Goal: Task Accomplishment & Management: Complete application form

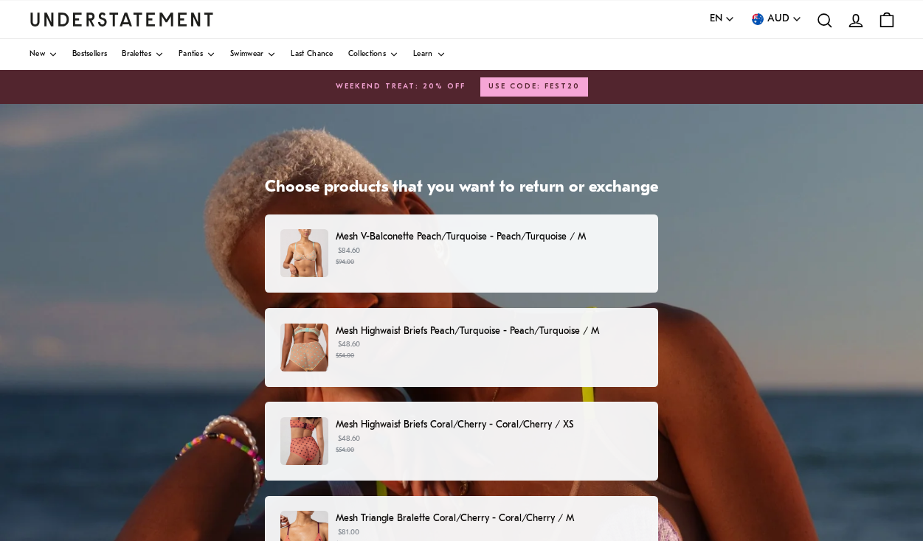
click at [482, 258] on small "$94.00" at bounding box center [489, 262] width 307 height 10
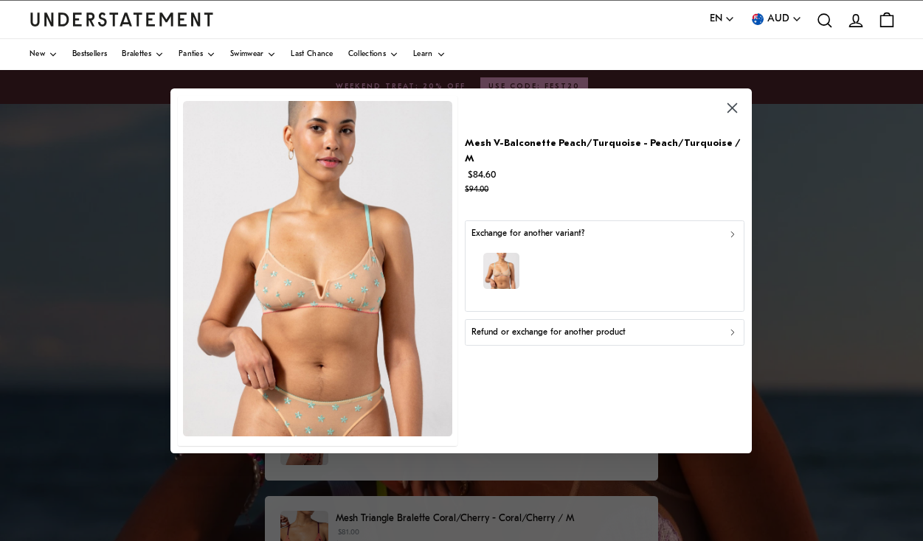
click at [674, 325] on div "Refund or exchange for another product" at bounding box center [604, 332] width 266 height 14
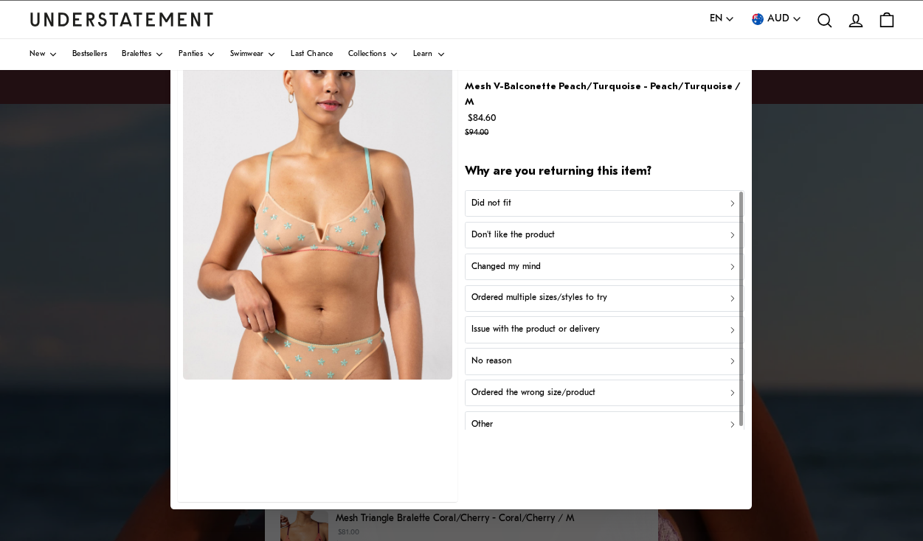
click at [605, 229] on div "Don't like the product" at bounding box center [604, 236] width 266 height 14
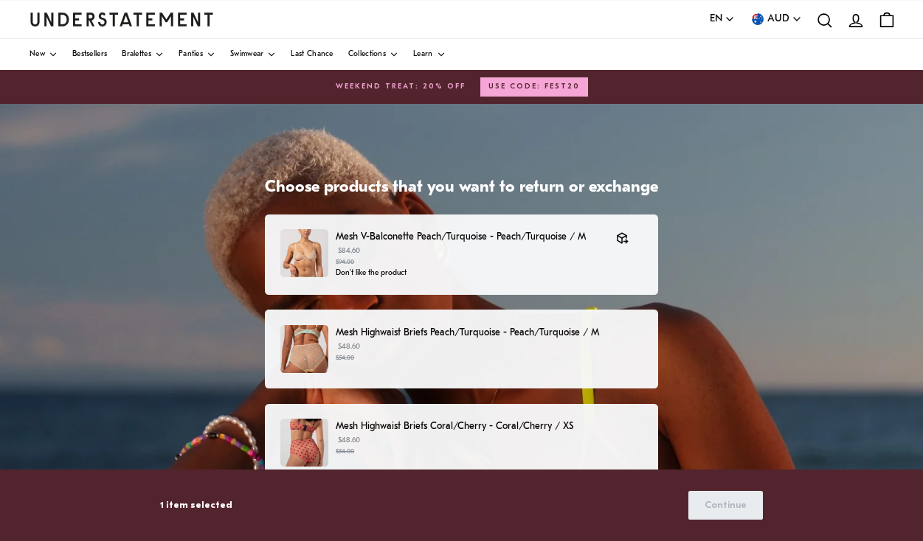
click at [561, 347] on p "$48.60 $54.00" at bounding box center [489, 353] width 307 height 22
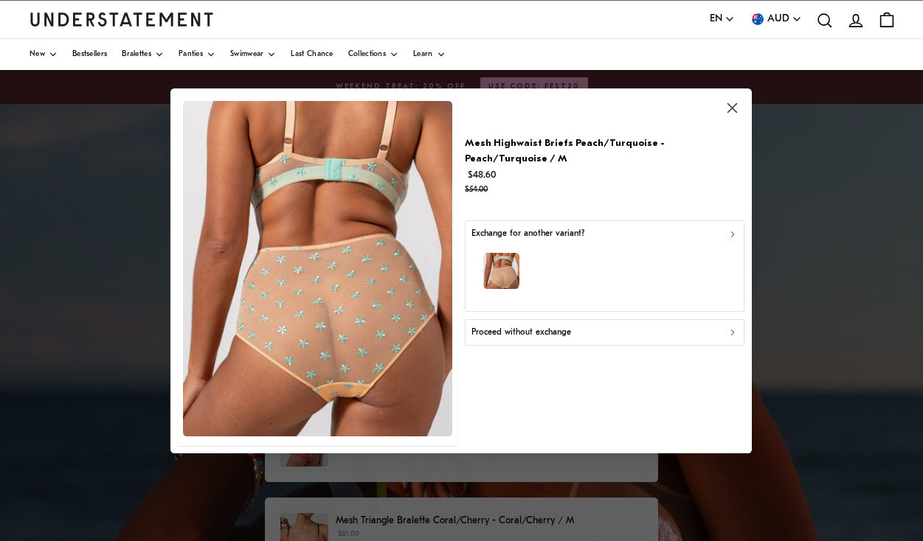
click at [629, 249] on div "button" at bounding box center [604, 272] width 266 height 64
click at [603, 325] on div "Proceed without exchange" at bounding box center [604, 332] width 266 height 14
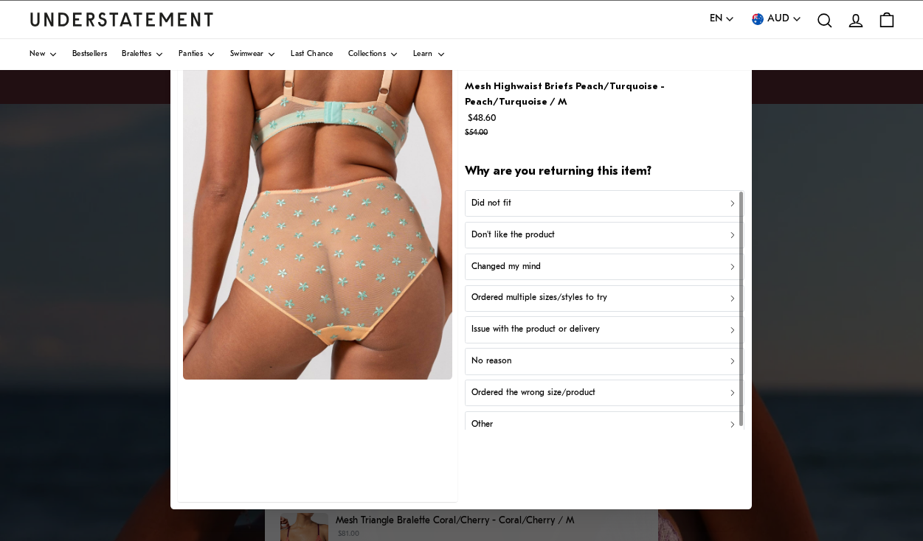
click at [579, 229] on div "Don't like the product" at bounding box center [604, 236] width 266 height 14
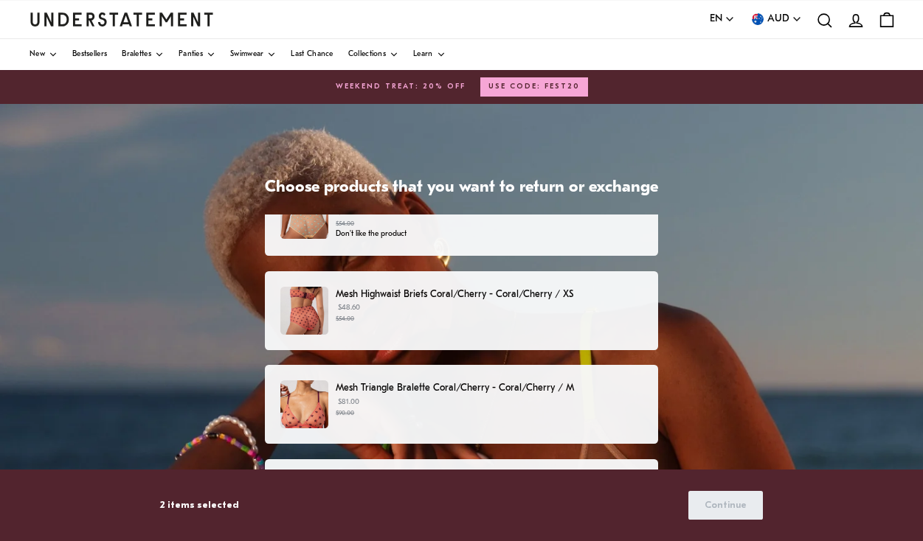
scroll to position [134, 0]
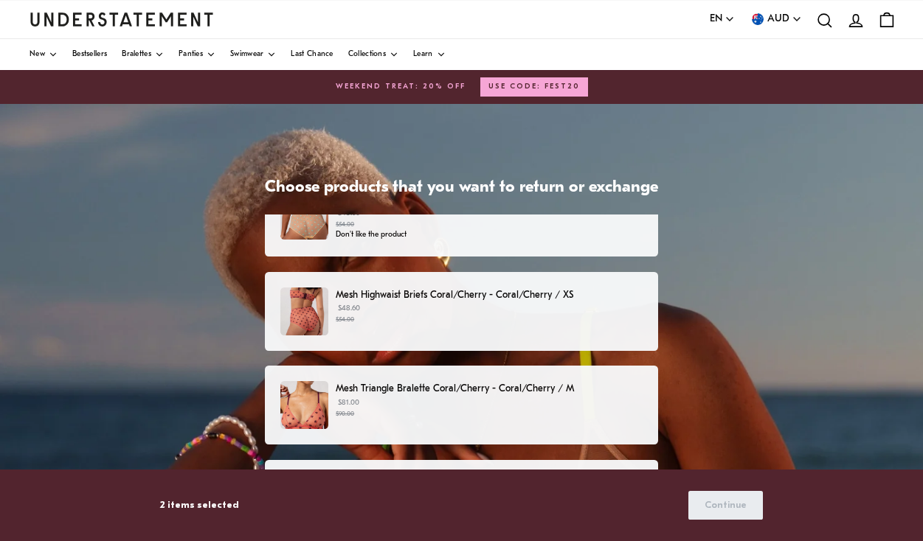
click at [484, 315] on small "$54.00" at bounding box center [489, 320] width 307 height 10
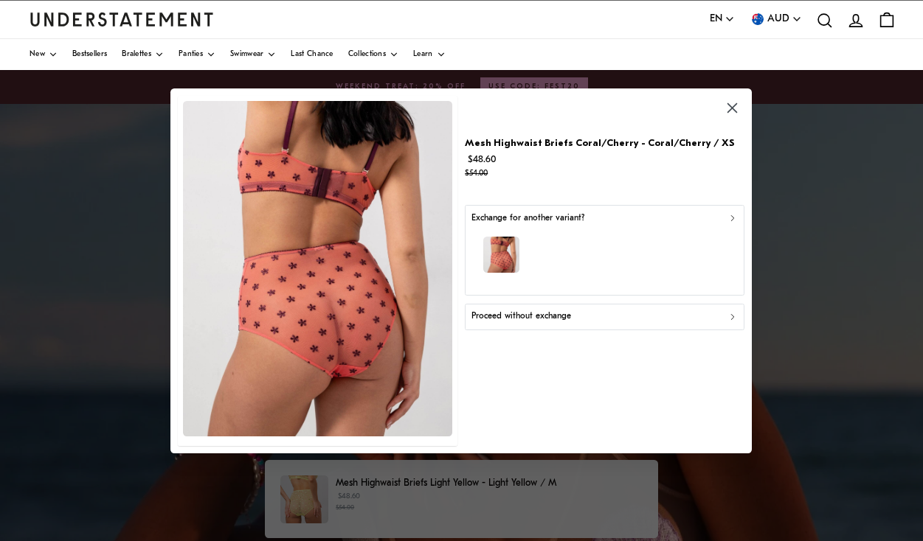
click at [642, 248] on div "button" at bounding box center [604, 257] width 266 height 64
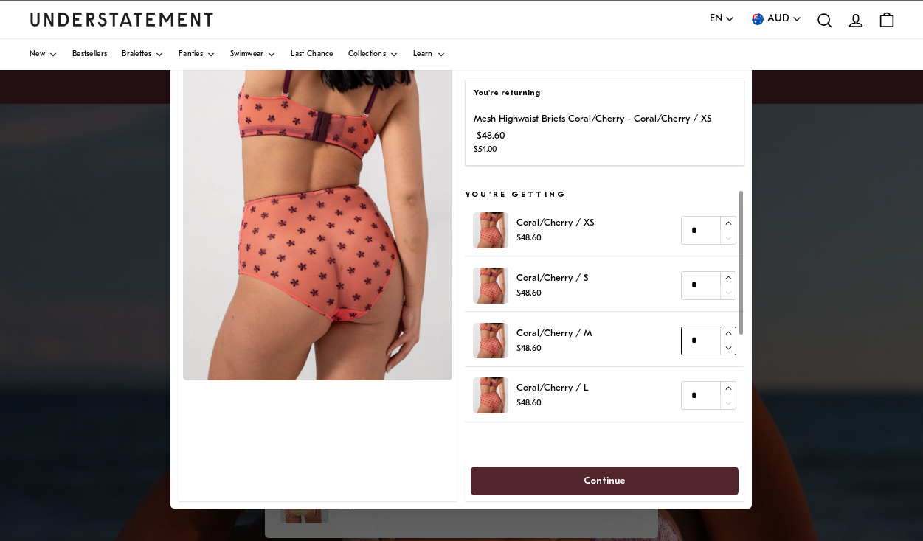
click at [728, 335] on icon "button" at bounding box center [729, 334] width 10 height 10
type input "*"
click at [601, 480] on span "Continue" at bounding box center [604, 481] width 42 height 27
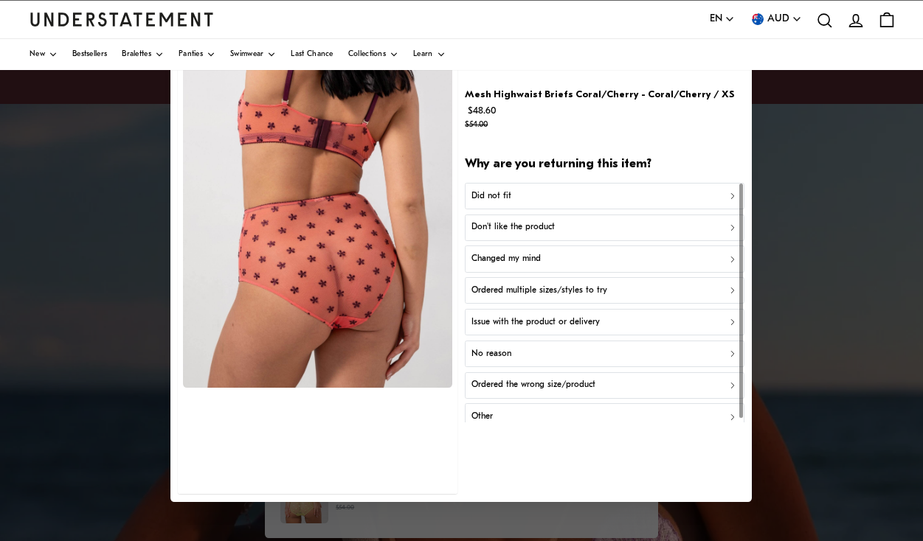
click at [717, 193] on div "Did not fit" at bounding box center [604, 196] width 266 height 14
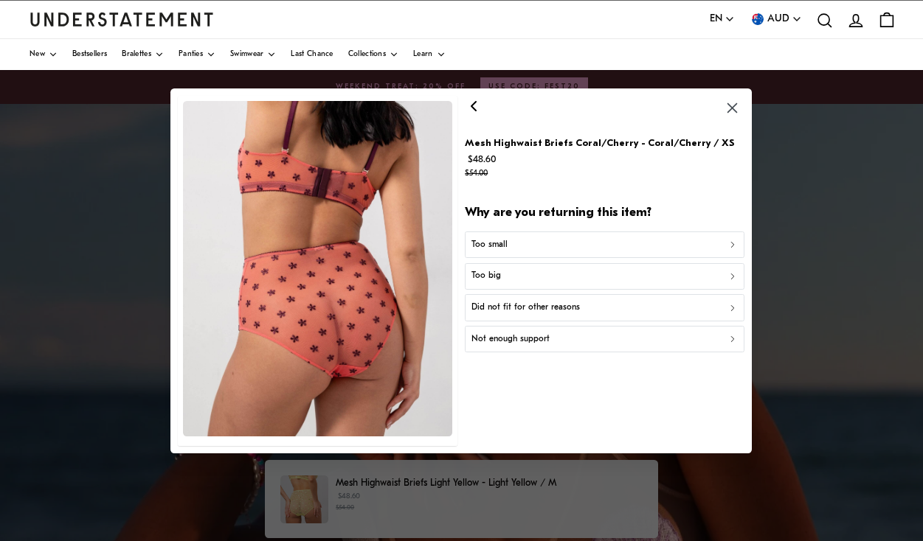
click at [723, 242] on div "Too small" at bounding box center [604, 245] width 266 height 14
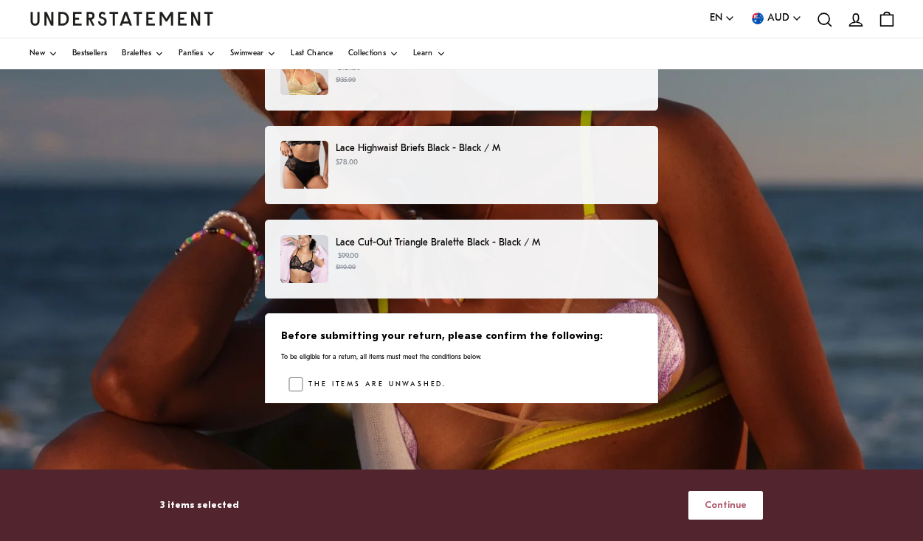
scroll to position [454, 0]
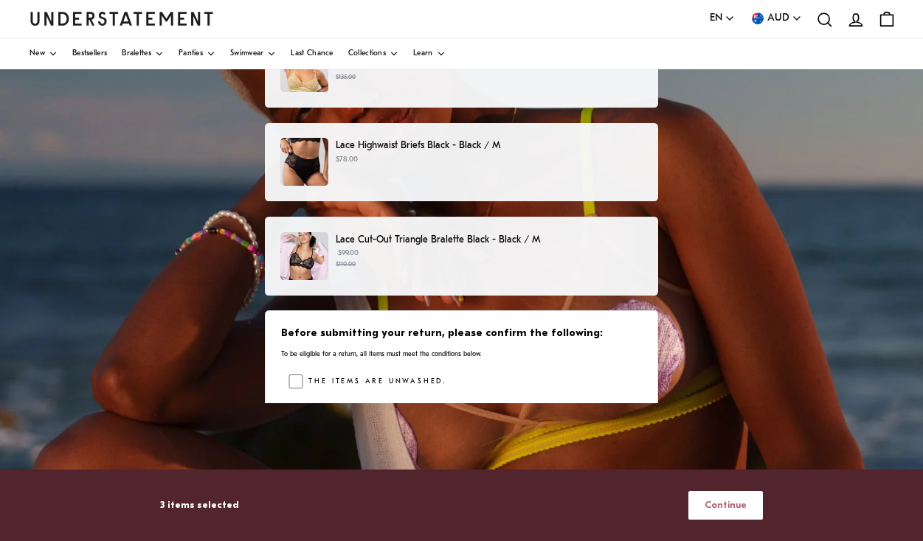
click at [727, 502] on span "Continue" at bounding box center [725, 505] width 42 height 27
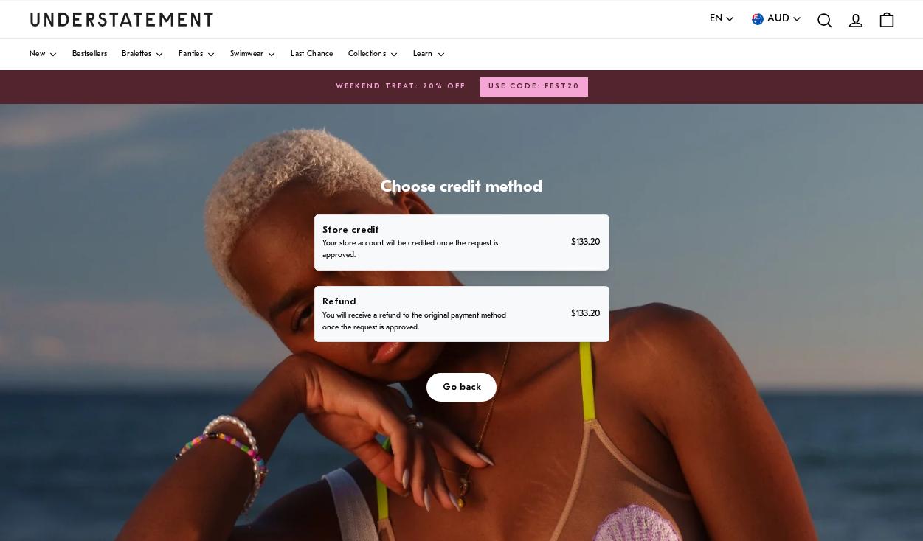
click at [510, 334] on p "You will receive a refund to the original payment method once the request is ap…" at bounding box center [415, 323] width 187 height 24
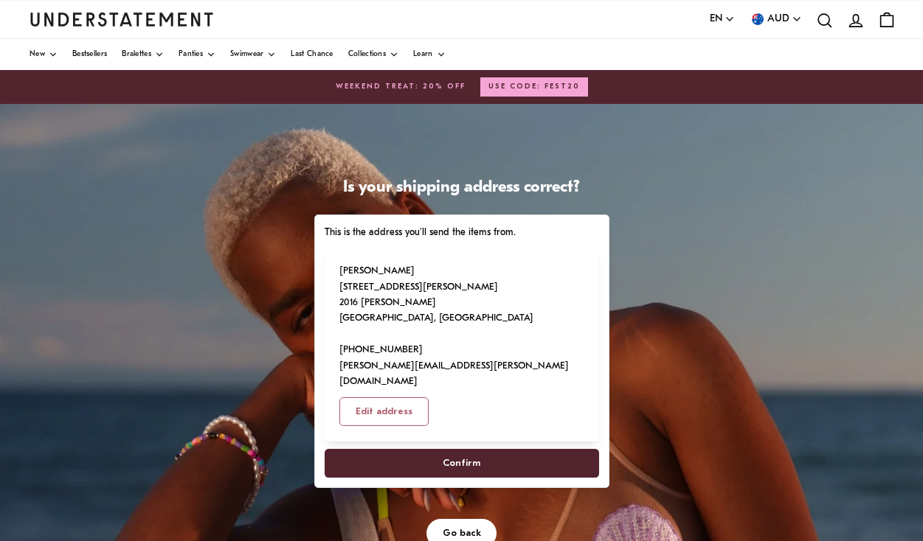
click at [480, 477] on span "Confirm" at bounding box center [462, 463] width 38 height 27
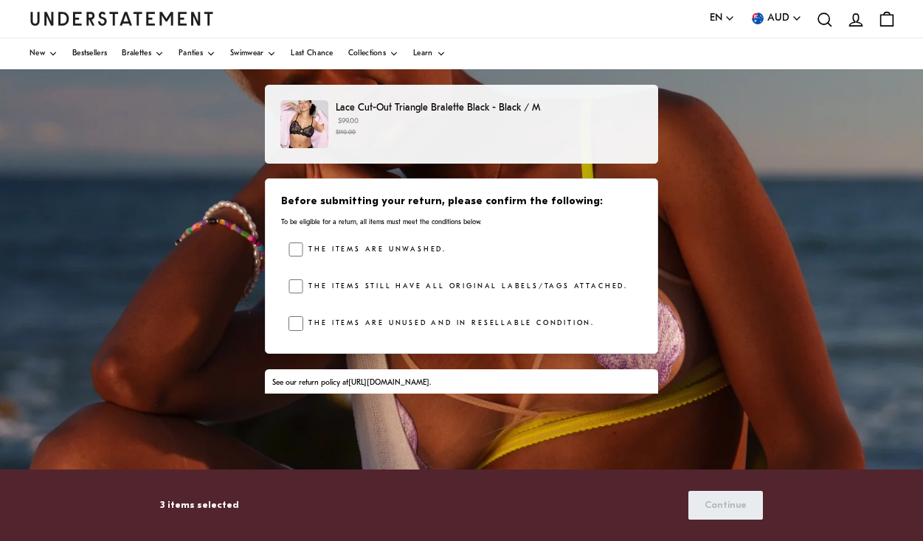
scroll to position [575, 0]
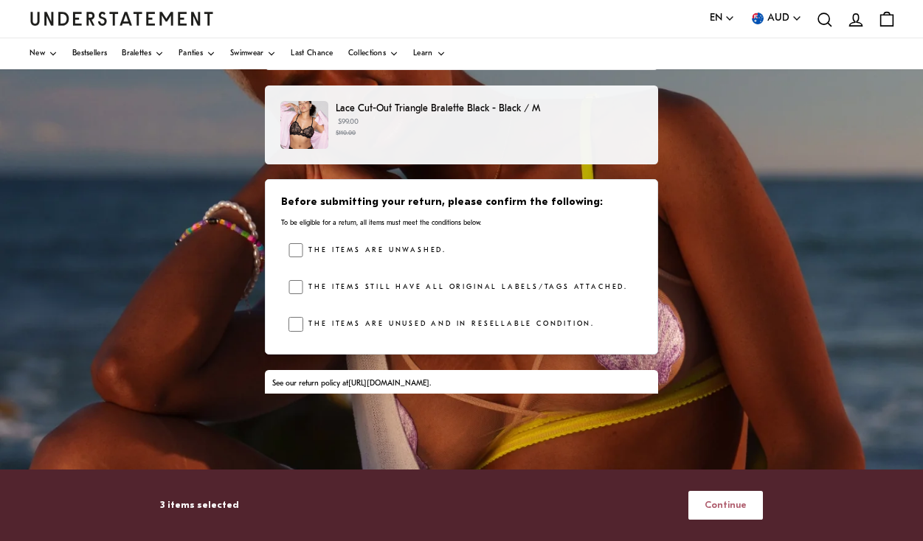
click at [721, 505] on span "Continue" at bounding box center [725, 505] width 42 height 27
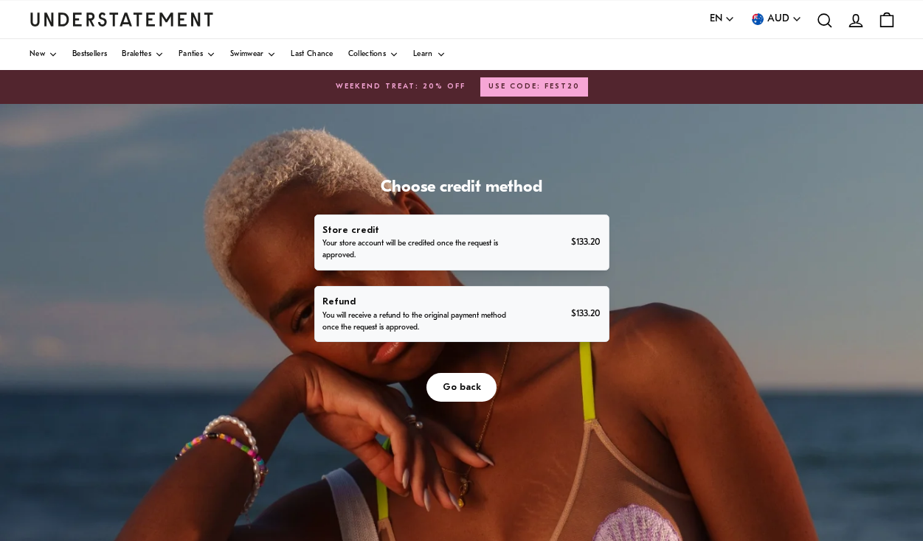
click at [600, 334] on div "Refund You will receive a refund to the original payment method once the reques…" at bounding box center [461, 314] width 278 height 40
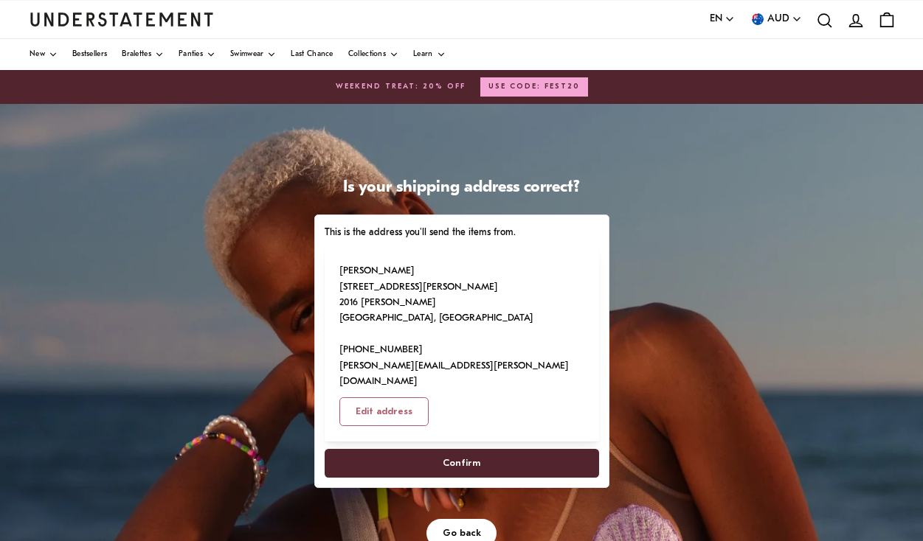
click at [480, 477] on span "Confirm" at bounding box center [462, 463] width 38 height 27
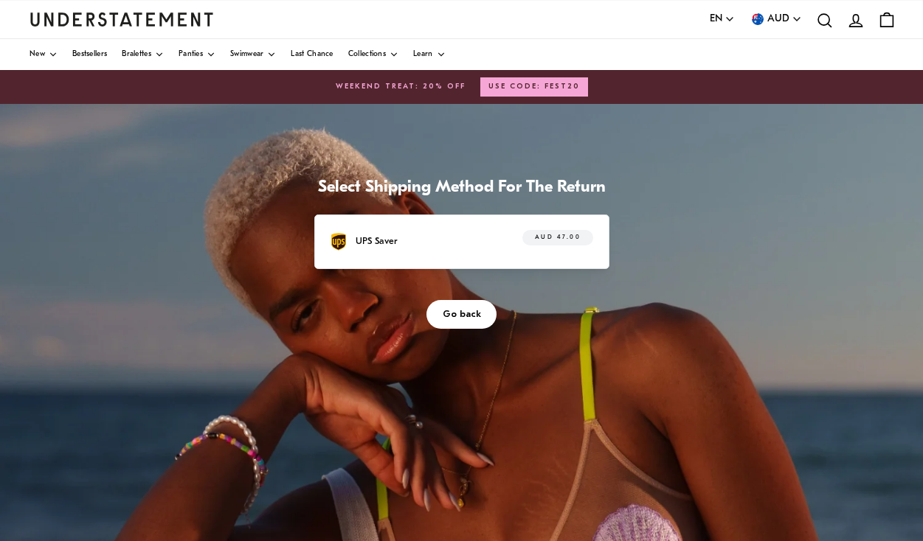
click at [398, 249] on p "UPS Saver" at bounding box center [377, 241] width 42 height 15
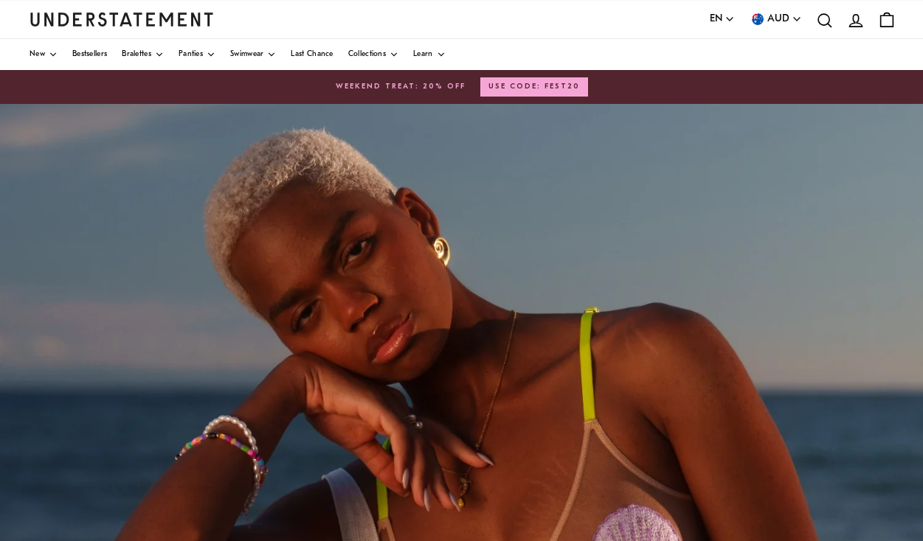
scroll to position [215, 0]
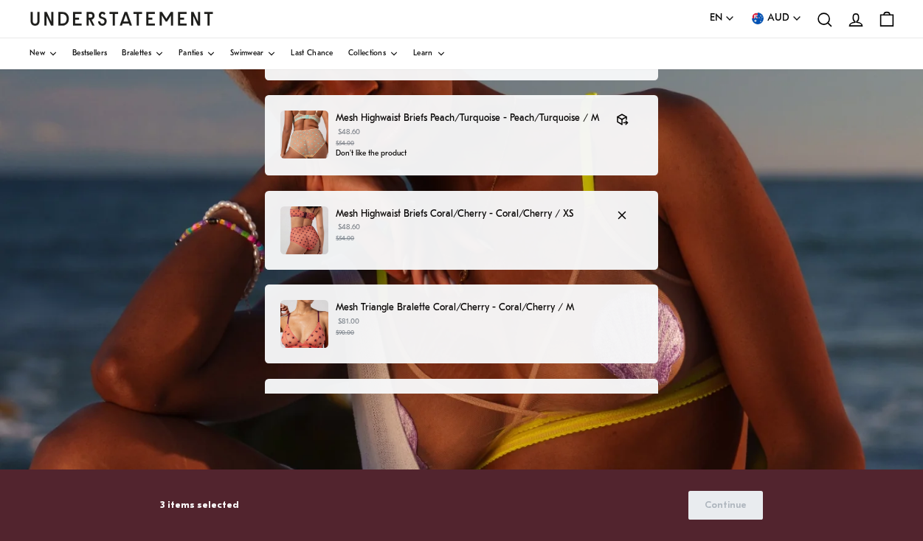
click at [567, 234] on small "$54.00" at bounding box center [469, 239] width 266 height 10
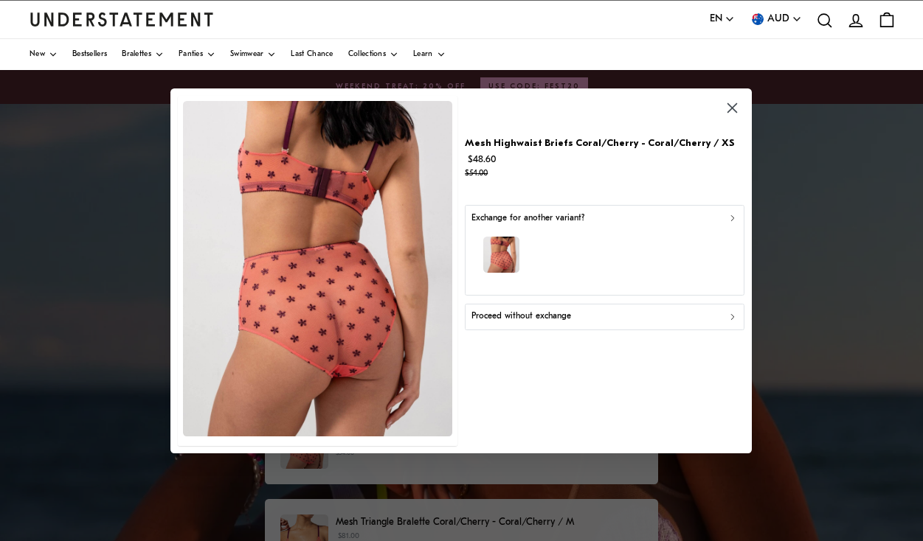
click at [589, 319] on div "Proceed without exchange" at bounding box center [604, 317] width 266 height 14
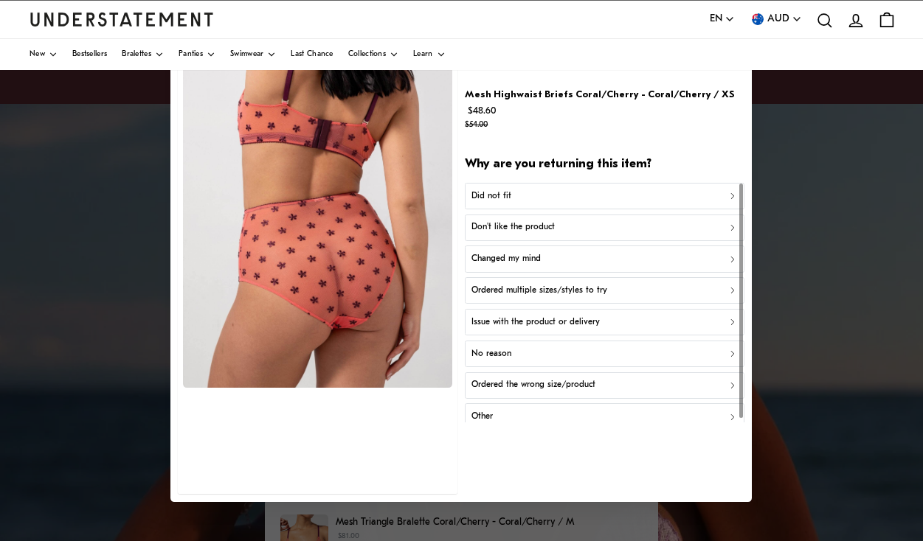
click at [631, 193] on div "Did not fit" at bounding box center [604, 196] width 266 height 14
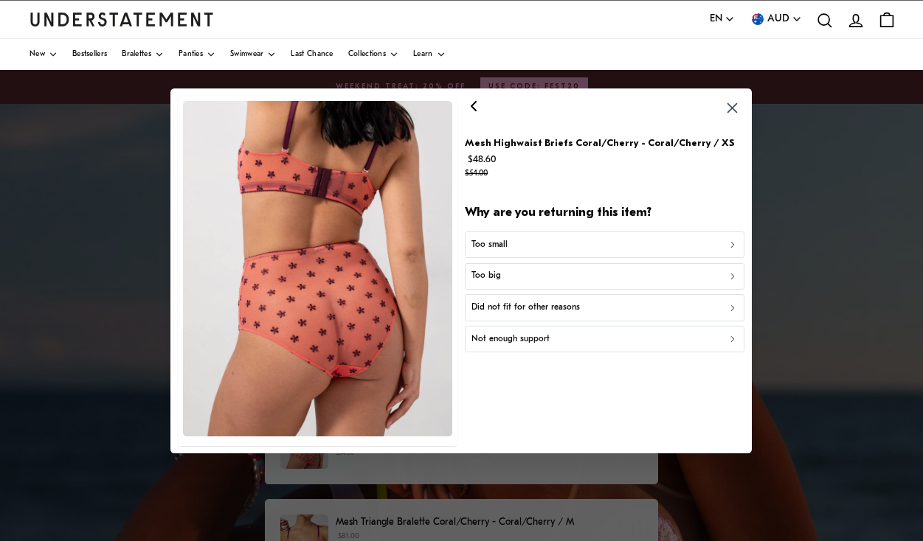
click at [488, 242] on p "Too small" at bounding box center [489, 245] width 36 height 14
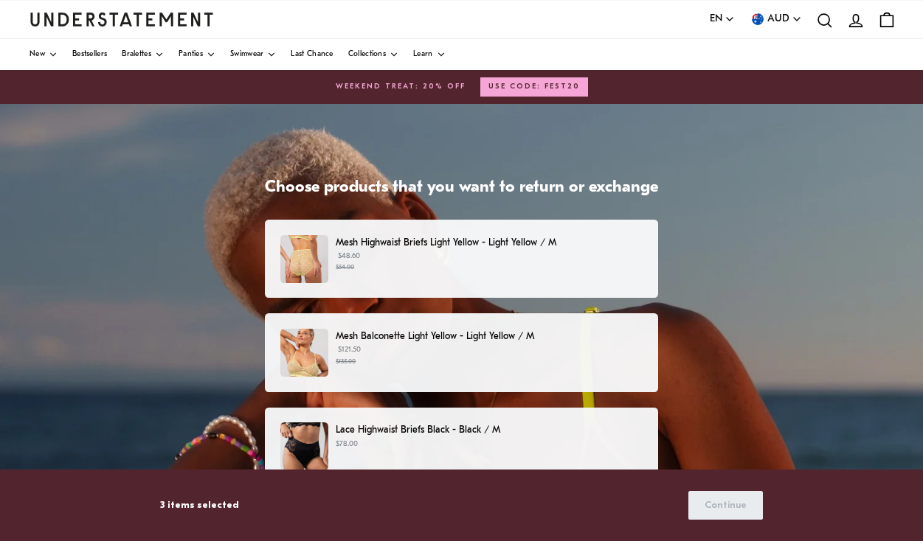
scroll to position [371, 0]
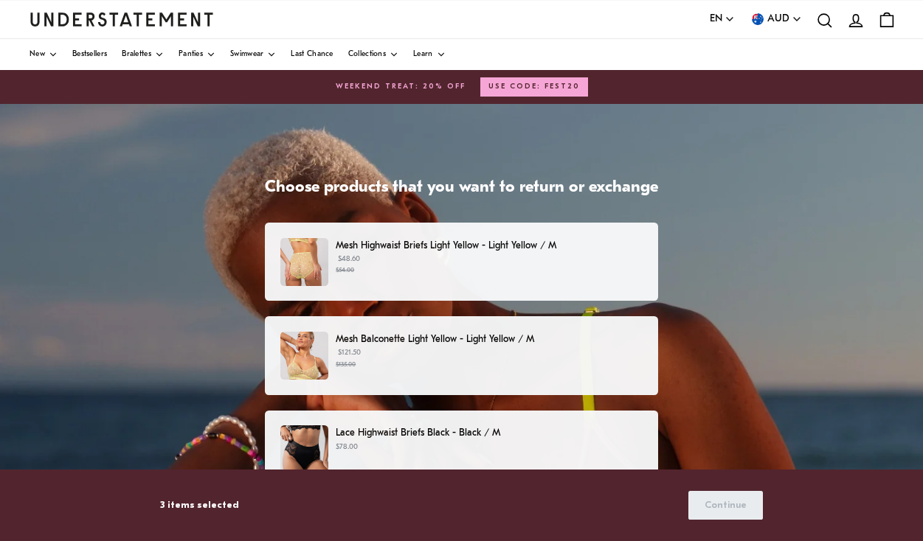
click at [488, 270] on small "$54.00" at bounding box center [489, 271] width 307 height 10
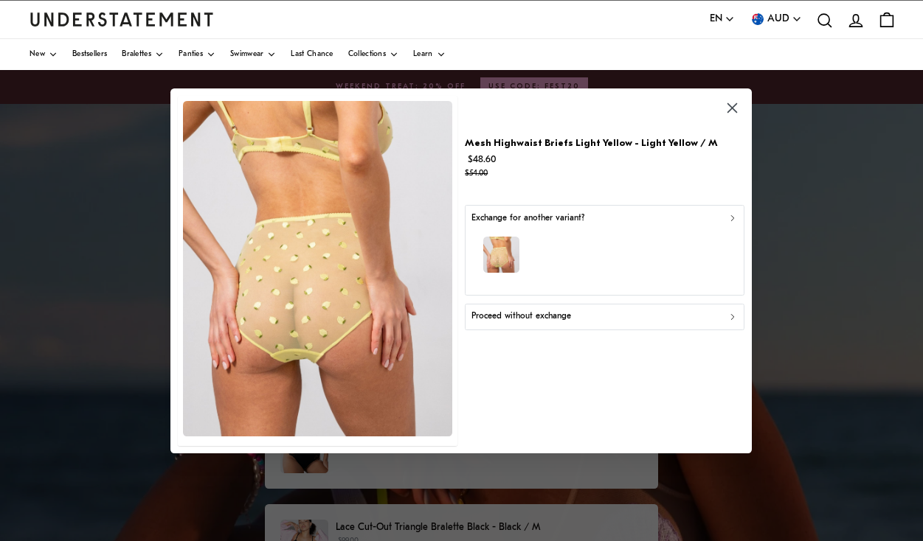
click at [735, 107] on icon "button" at bounding box center [732, 108] width 10 height 10
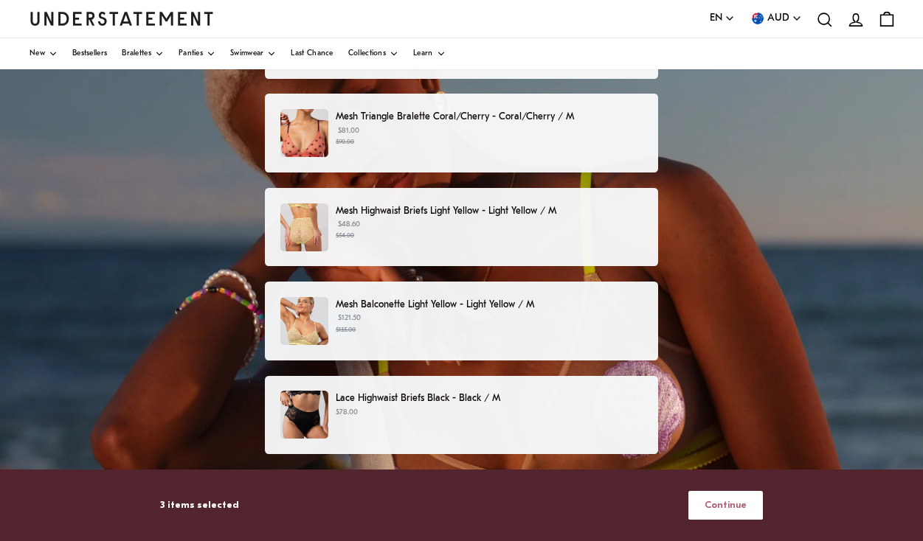
scroll to position [254, 0]
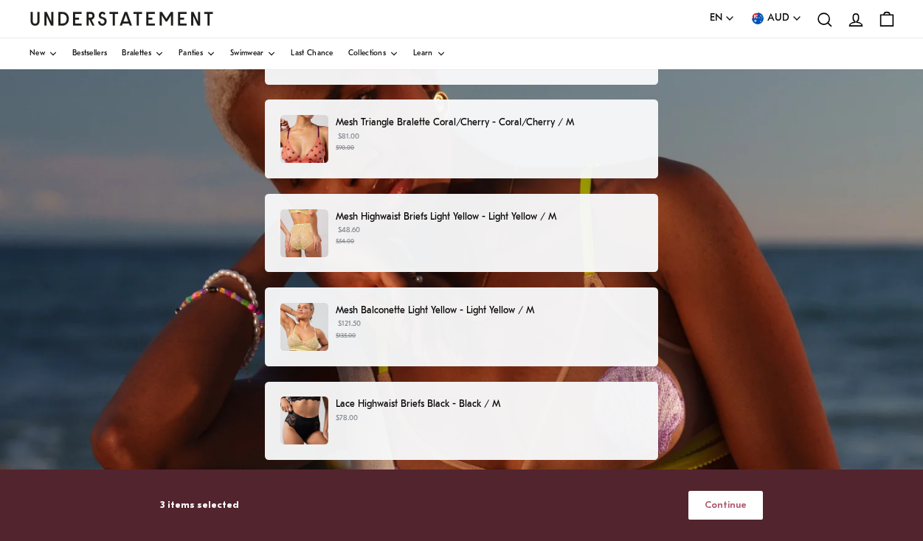
click at [567, 225] on p "$48.60 $54.00" at bounding box center [489, 236] width 307 height 22
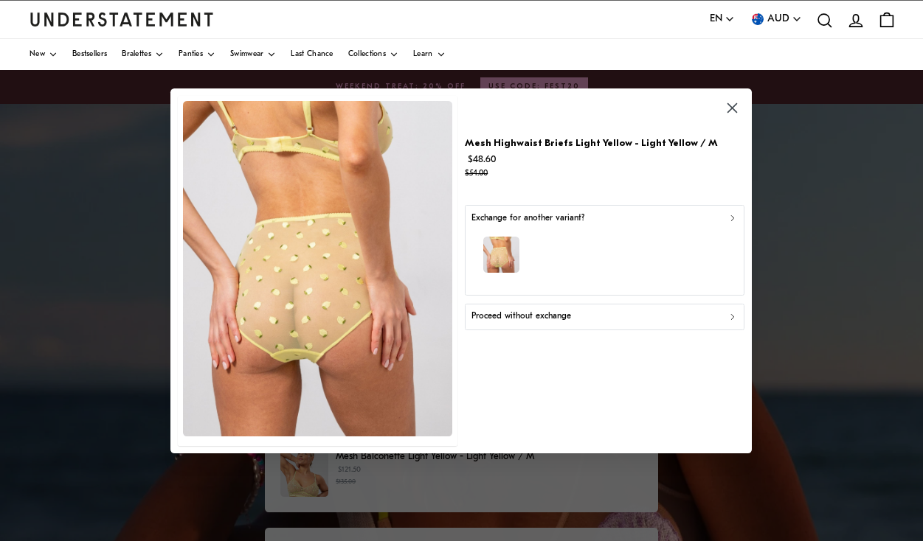
click at [586, 316] on div "Proceed without exchange" at bounding box center [604, 317] width 266 height 14
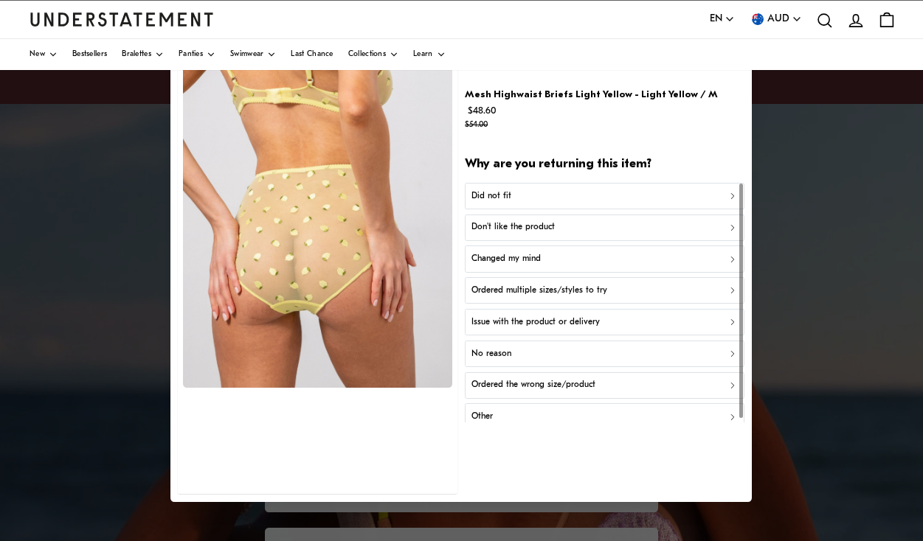
click at [555, 224] on div "Don't like the product" at bounding box center [604, 228] width 266 height 14
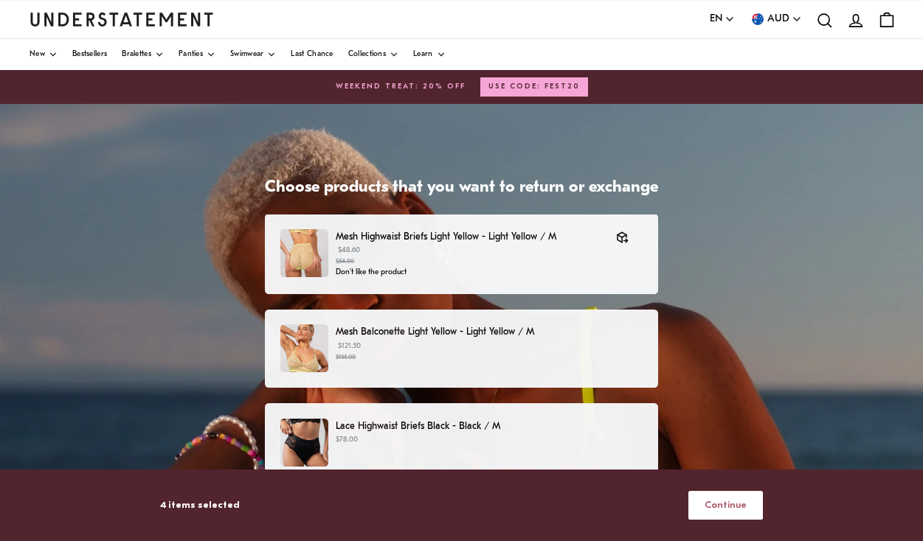
scroll to position [383, 0]
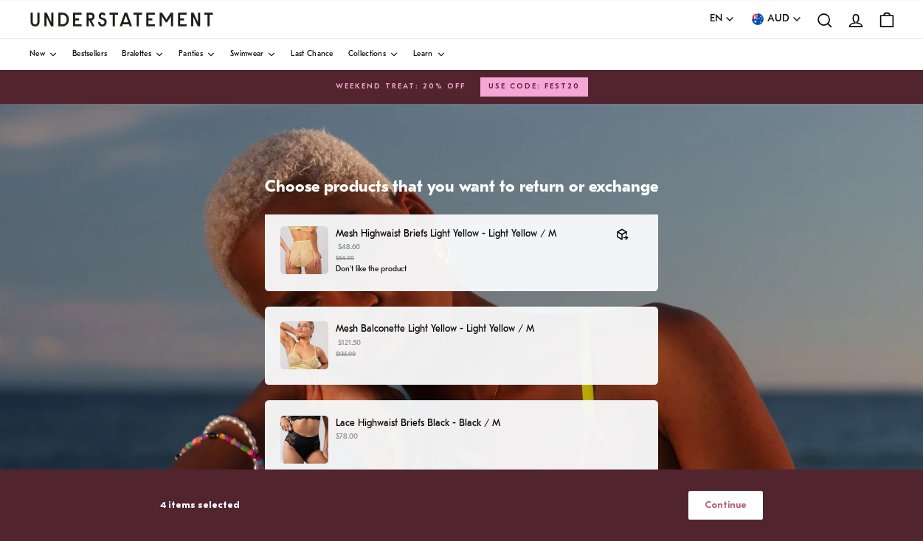
click at [560, 350] on small "$135.00" at bounding box center [489, 355] width 307 height 10
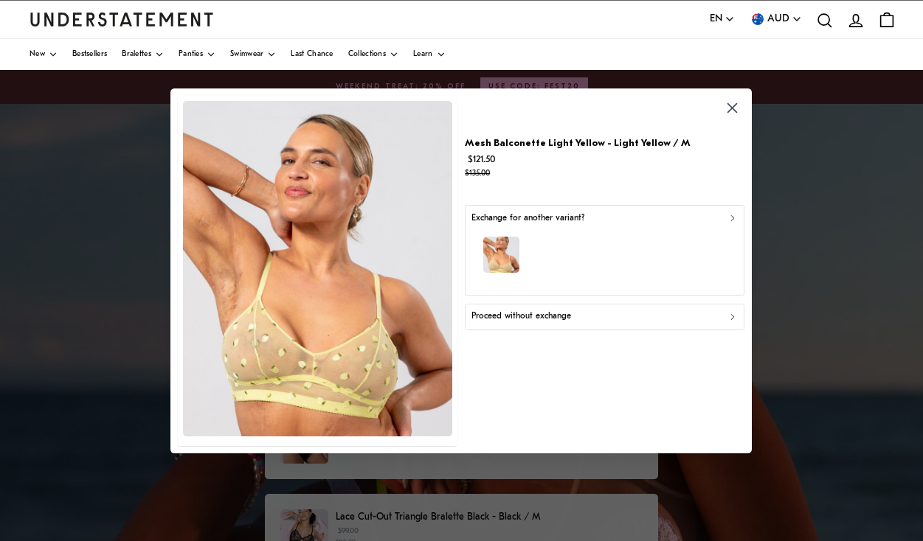
click at [618, 315] on div "Proceed without exchange" at bounding box center [604, 317] width 266 height 14
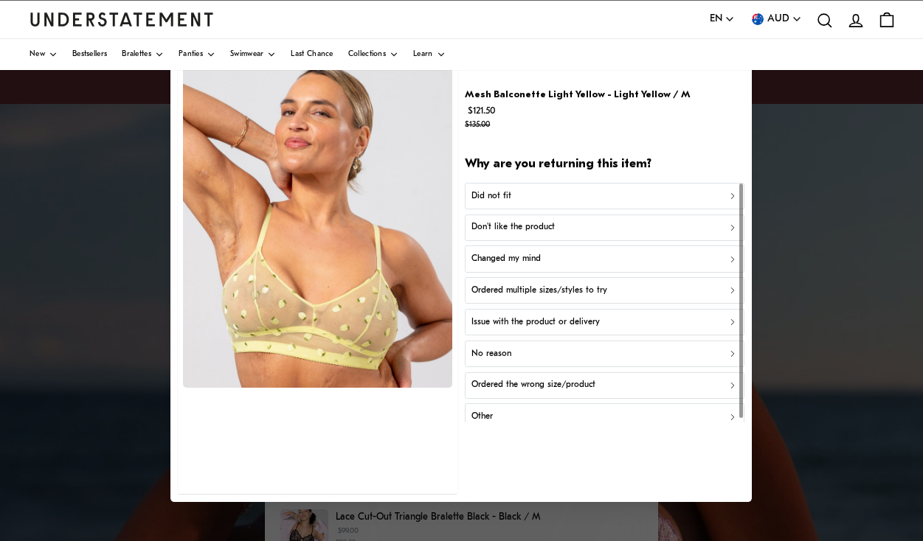
click at [617, 229] on div "Don't like the product" at bounding box center [604, 228] width 266 height 14
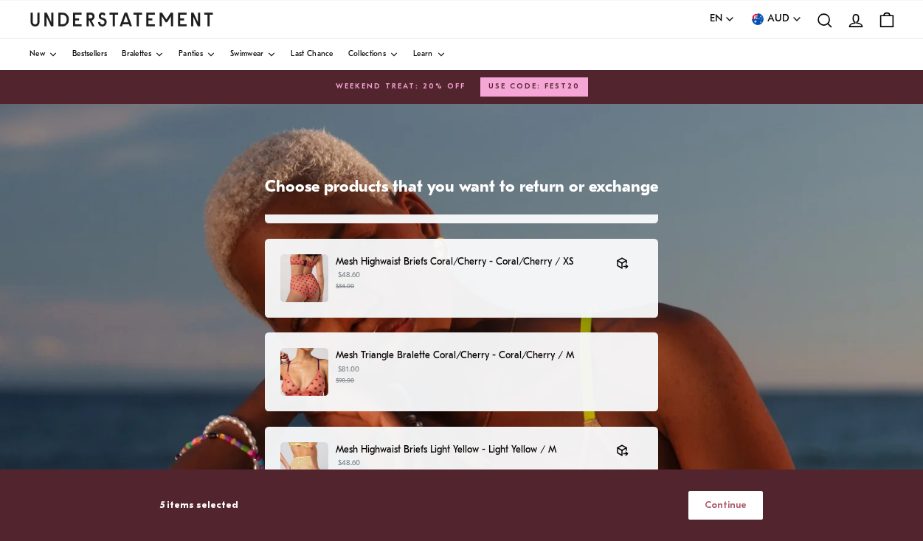
scroll to position [164, 0]
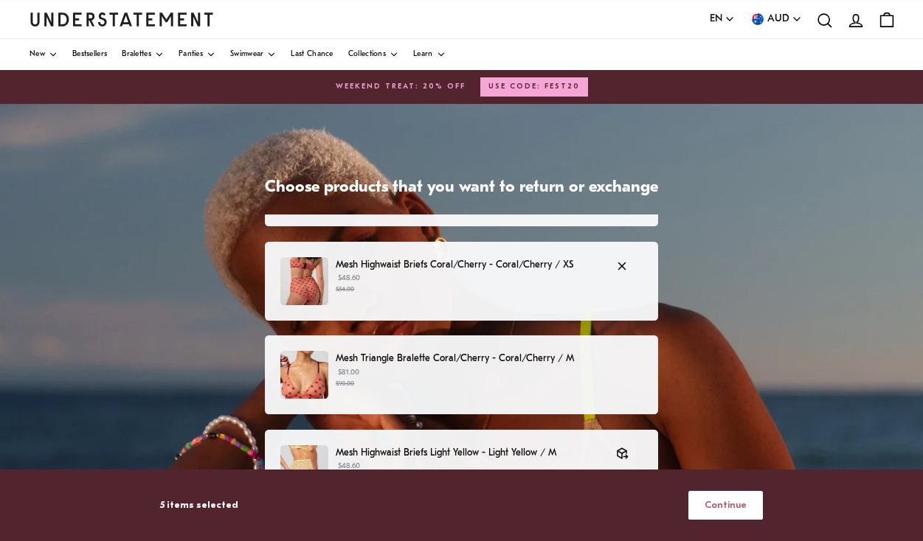
click at [592, 273] on p "$48.60 $54.00" at bounding box center [469, 284] width 266 height 22
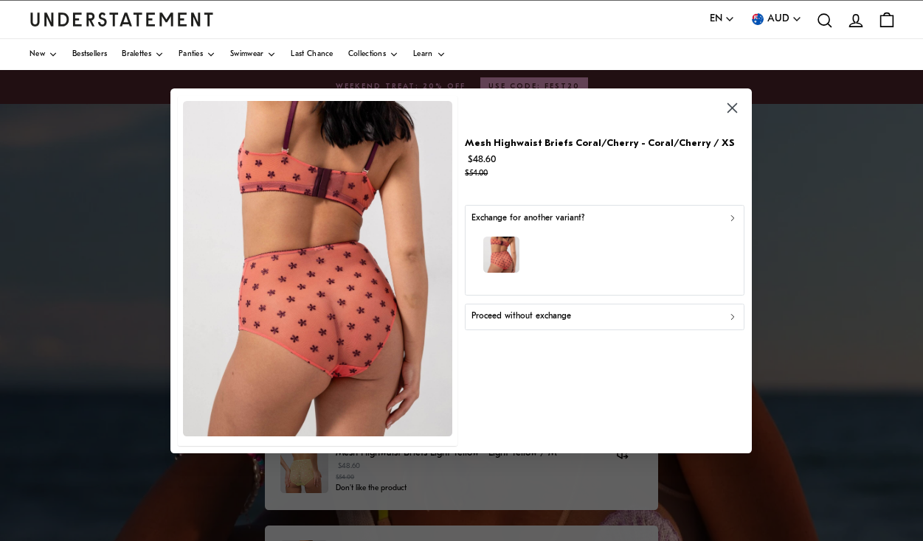
click at [634, 235] on div "button" at bounding box center [604, 257] width 266 height 64
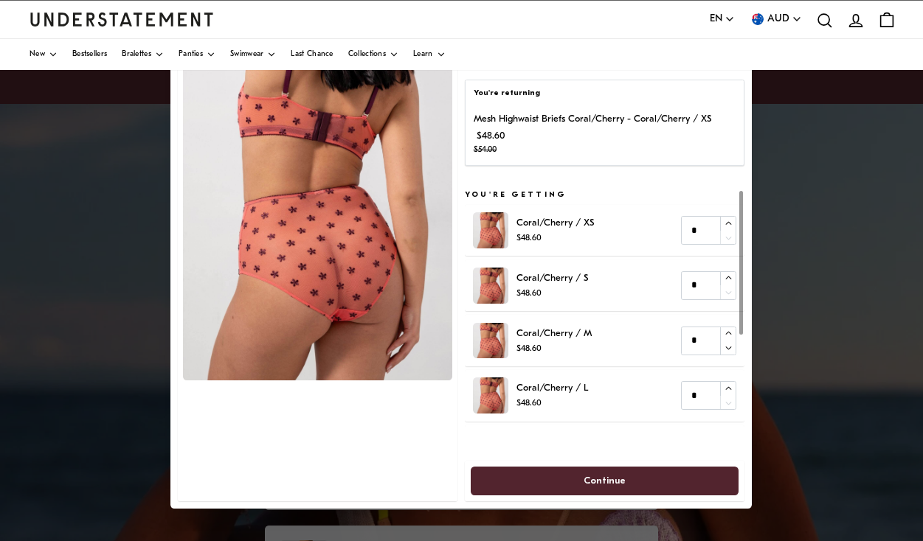
click at [602, 482] on span "Continue" at bounding box center [604, 481] width 42 height 27
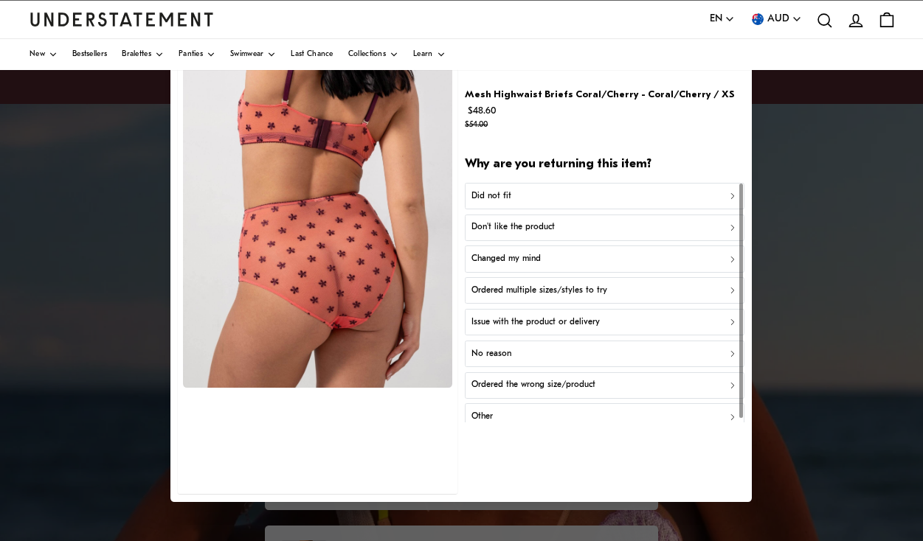
click at [611, 196] on div "Did not fit" at bounding box center [604, 196] width 266 height 14
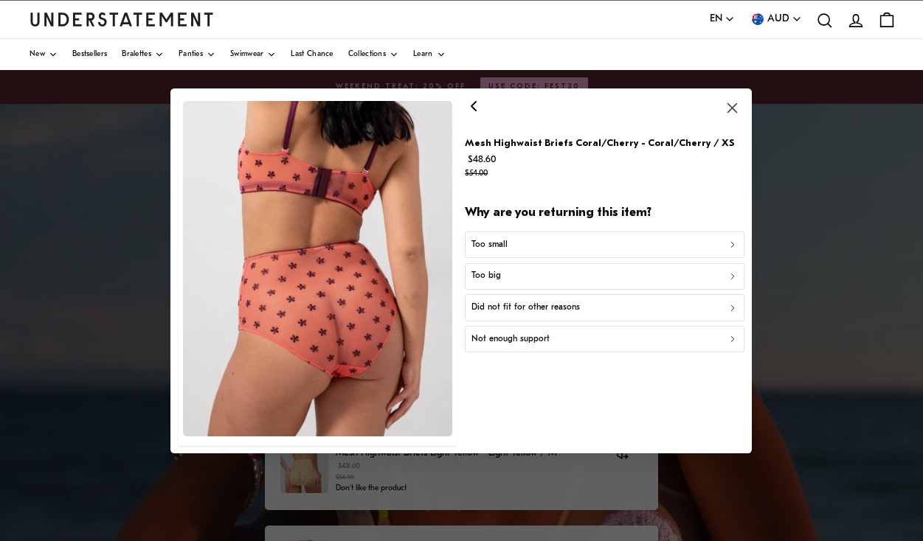
click at [569, 242] on div "Too small" at bounding box center [604, 245] width 266 height 14
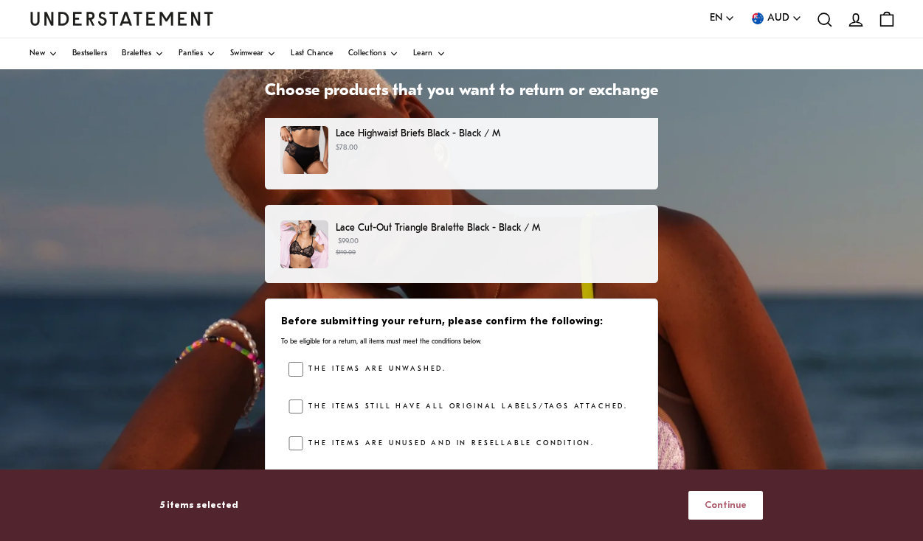
scroll to position [98, 0]
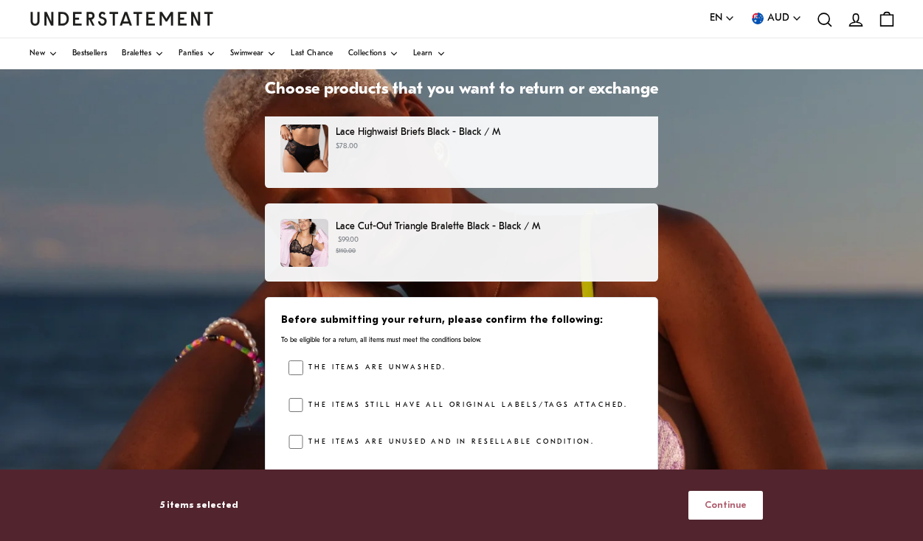
click at [729, 502] on span "Continue" at bounding box center [725, 505] width 42 height 27
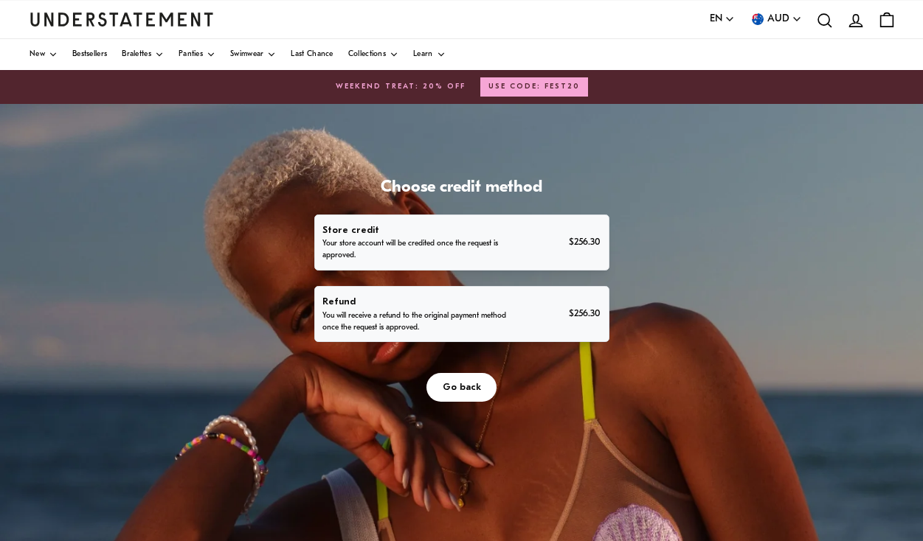
click at [600, 334] on div "Refund You will receive a refund to the original payment method once the reques…" at bounding box center [461, 314] width 278 height 40
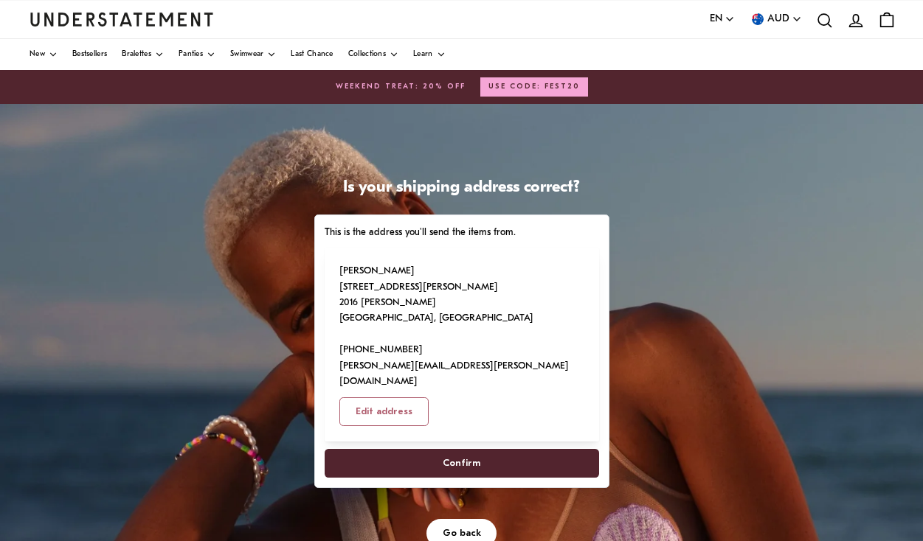
click at [480, 477] on span "Confirm" at bounding box center [462, 463] width 38 height 27
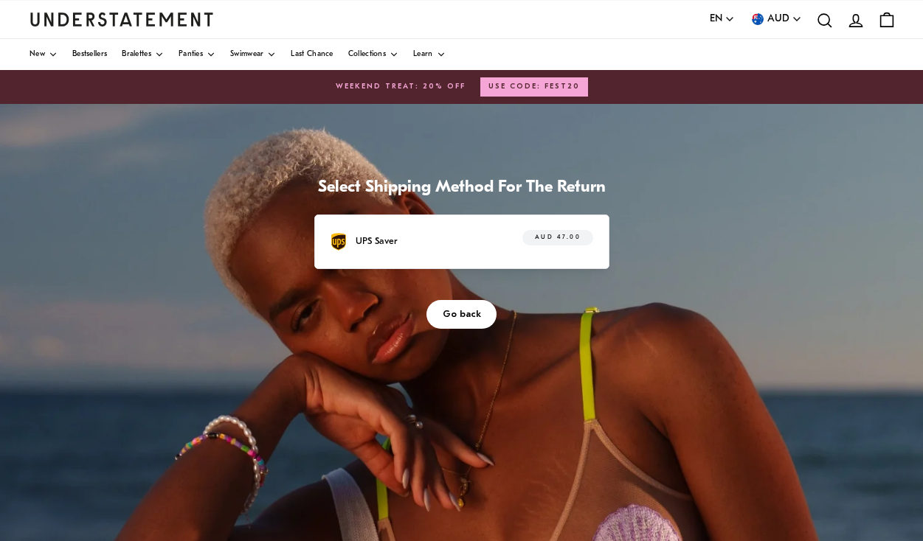
click at [585, 253] on div "UPS Saver AUD 47.00" at bounding box center [461, 241] width 263 height 23
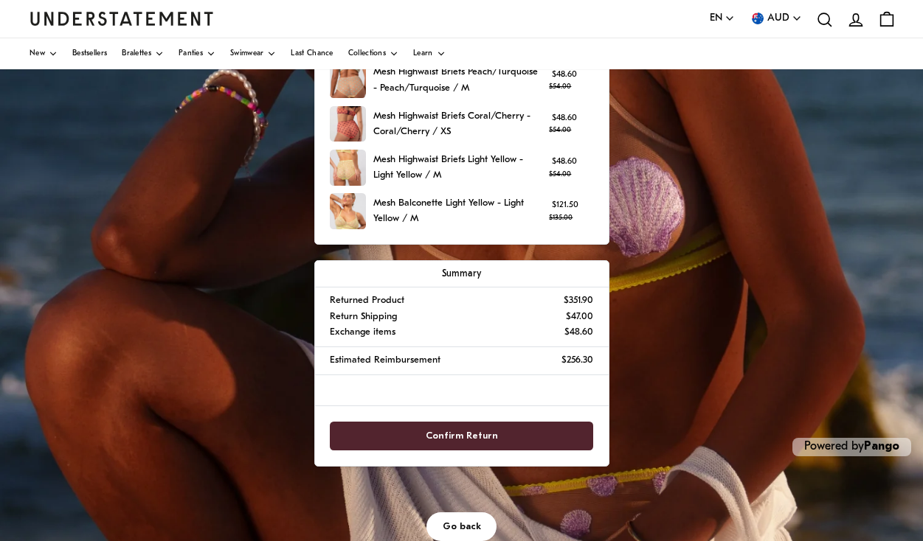
scroll to position [448, 0]
click at [498, 439] on span "Confirm Return" at bounding box center [462, 436] width 72 height 27
click at [498, 433] on span "Confirm Return" at bounding box center [462, 436] width 72 height 27
